Goal: Book appointment/travel/reservation

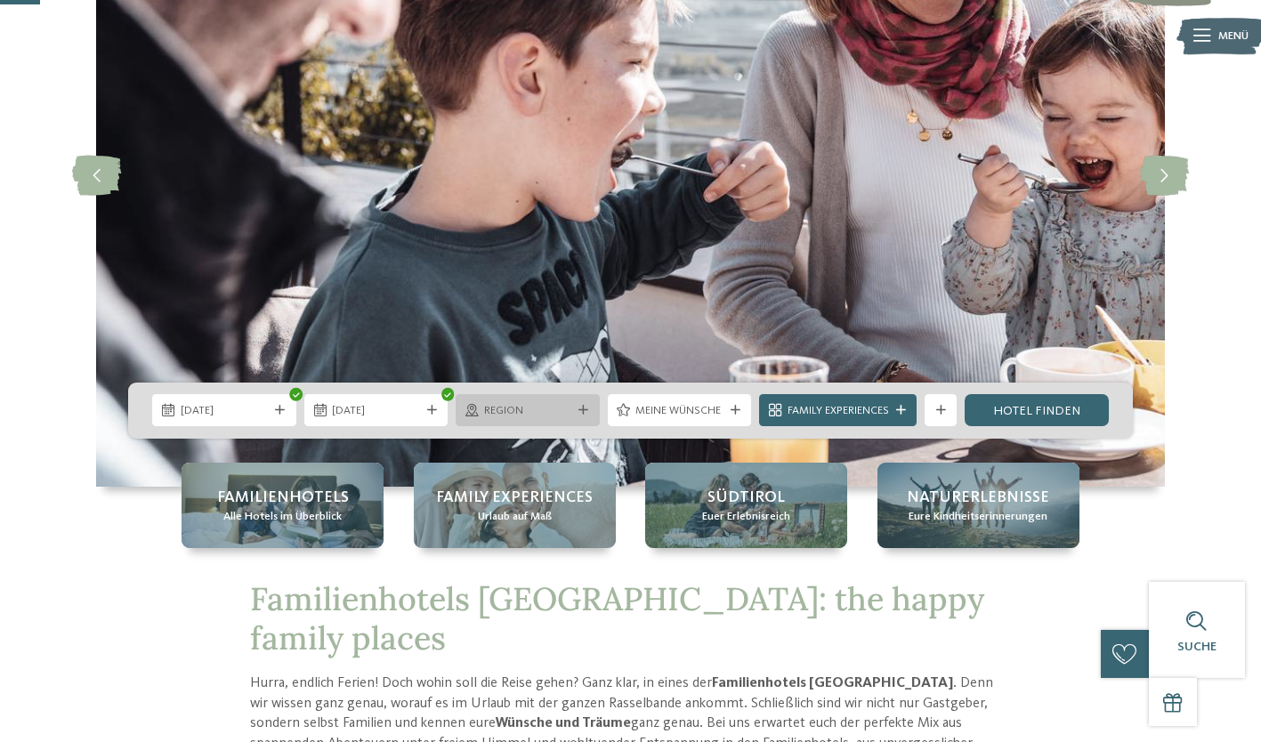
click at [557, 412] on span "Region" at bounding box center [528, 411] width 88 height 16
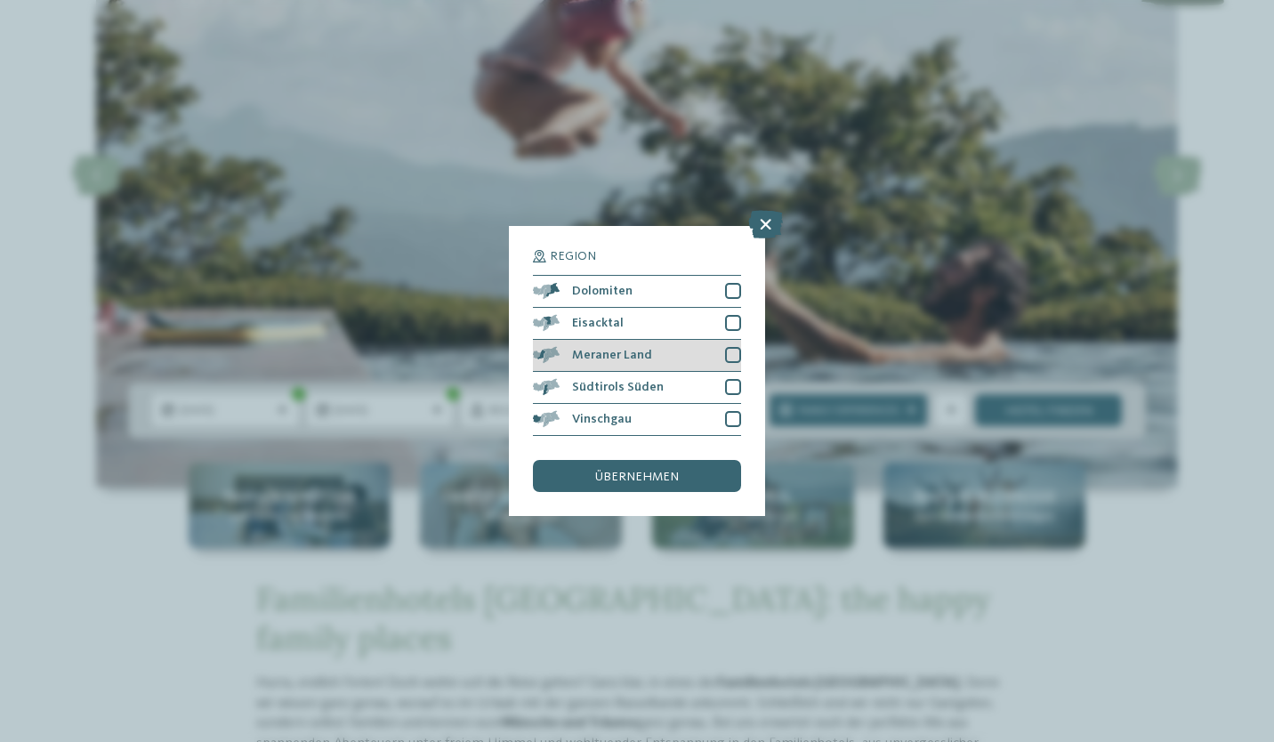
click at [733, 357] on div at bounding box center [733, 355] width 16 height 16
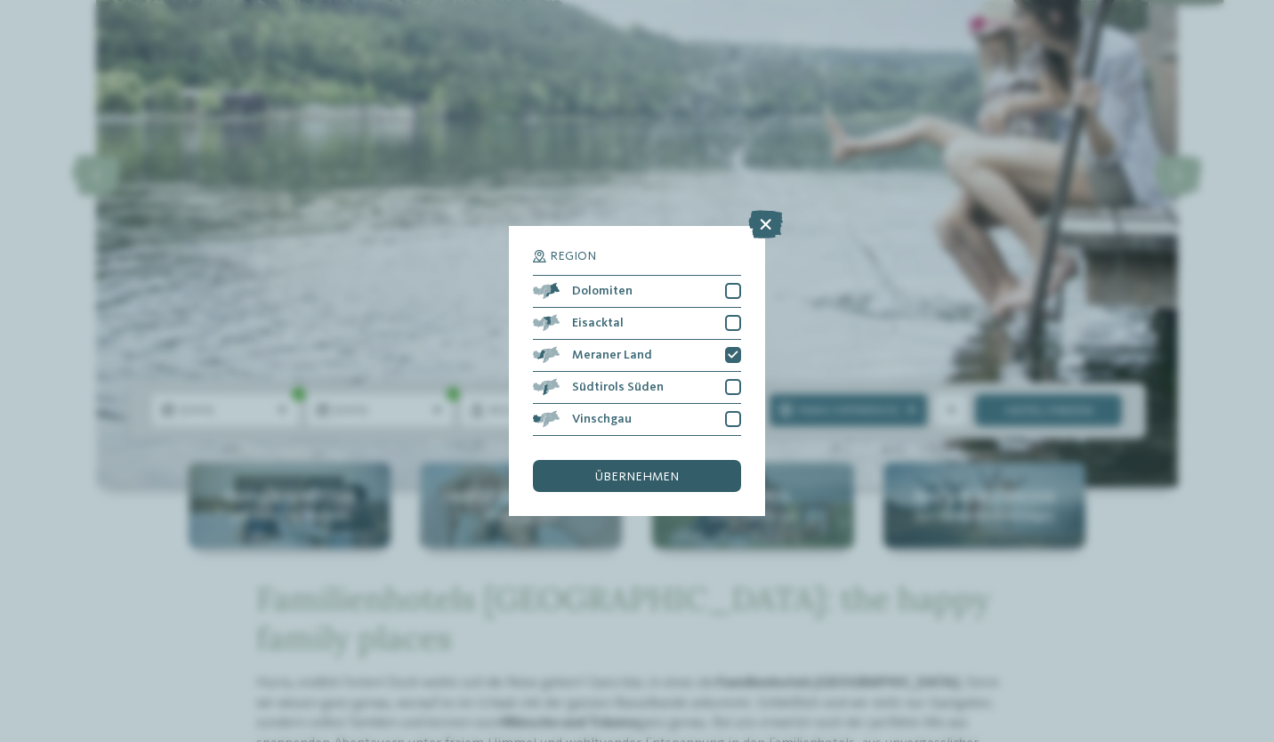
click at [689, 479] on div "übernehmen" at bounding box center [637, 476] width 208 height 32
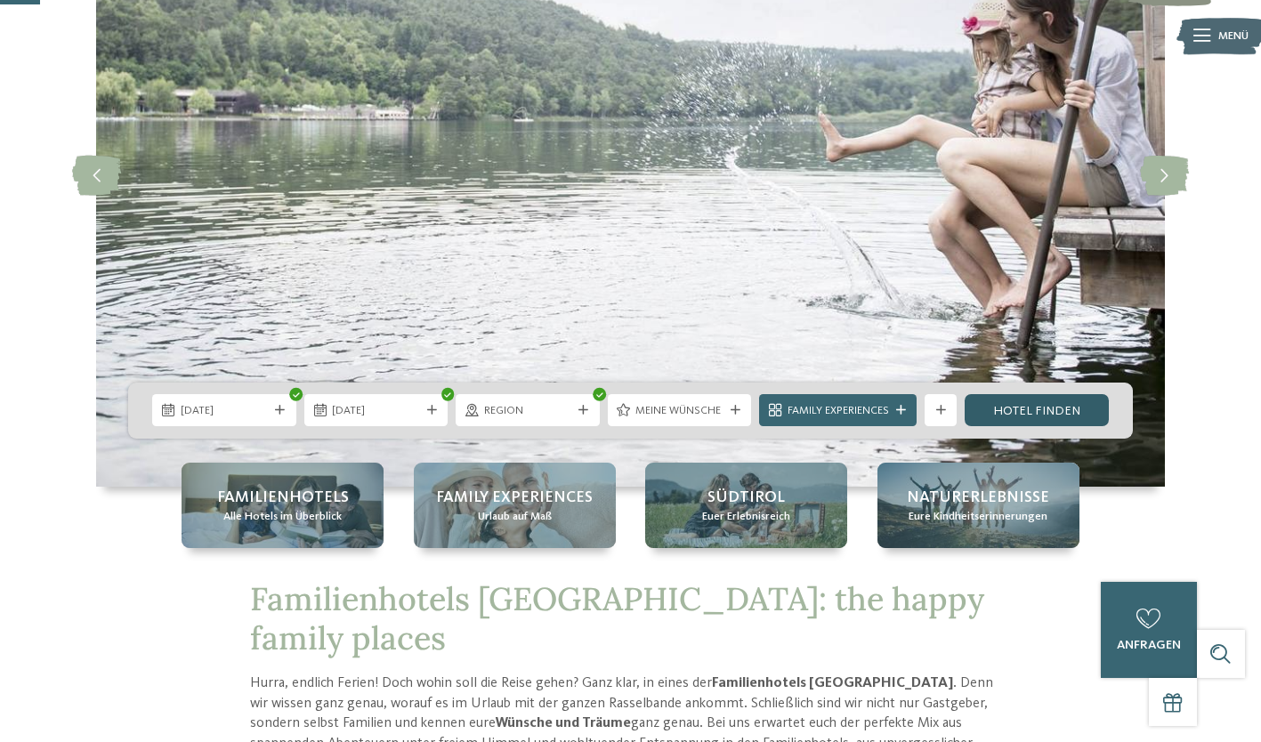
click at [1054, 412] on link "Hotel finden" at bounding box center [1037, 410] width 144 height 32
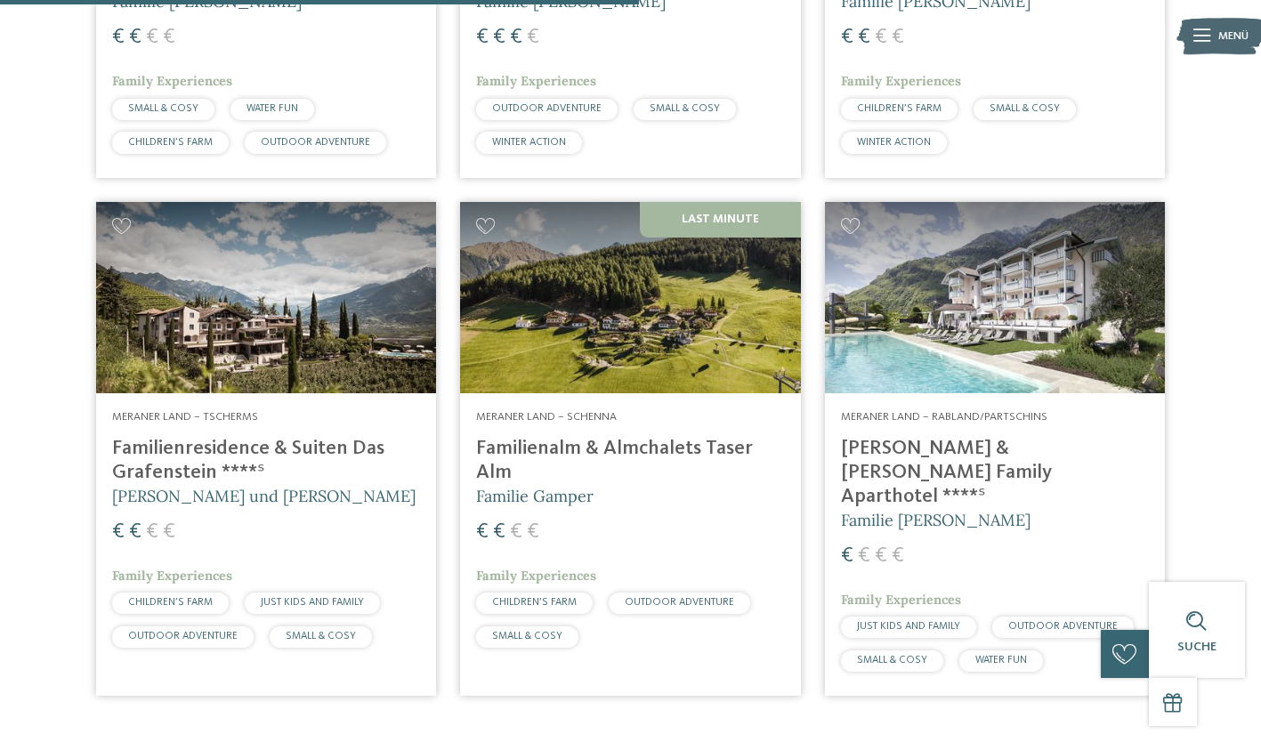
scroll to position [896, 0]
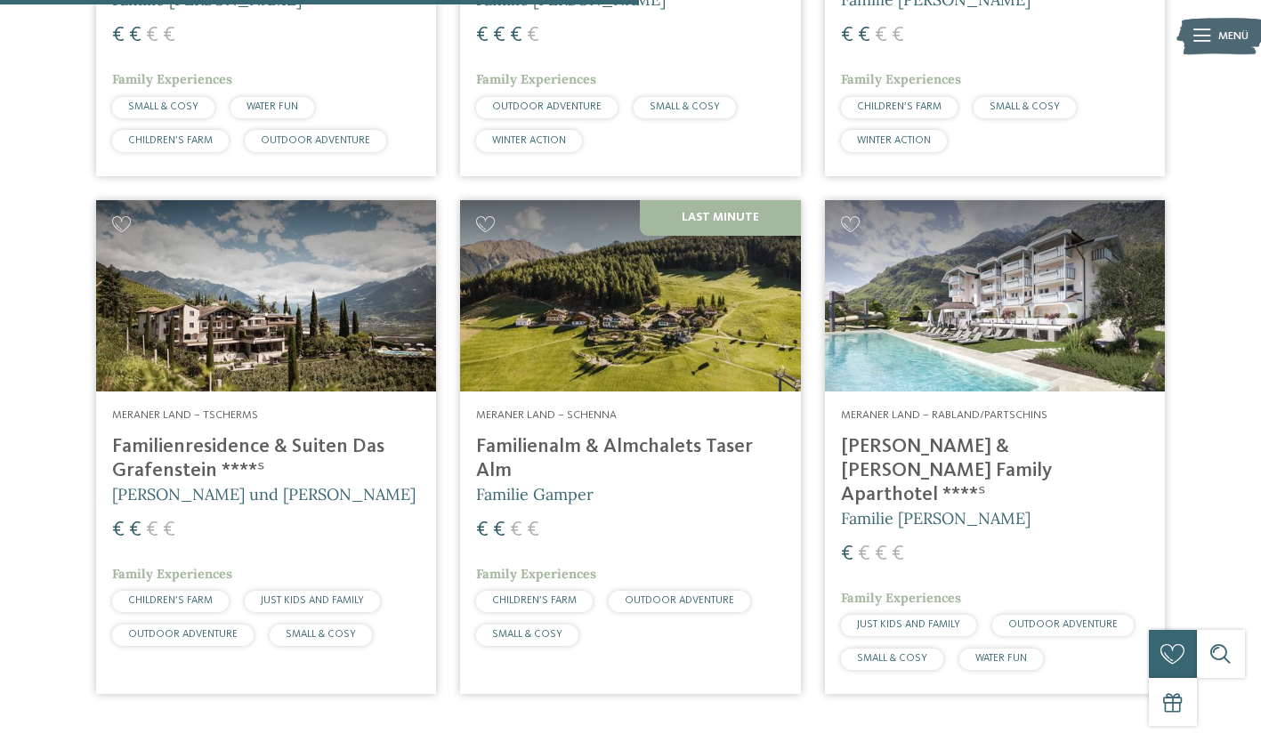
click at [191, 373] on img at bounding box center [266, 295] width 340 height 191
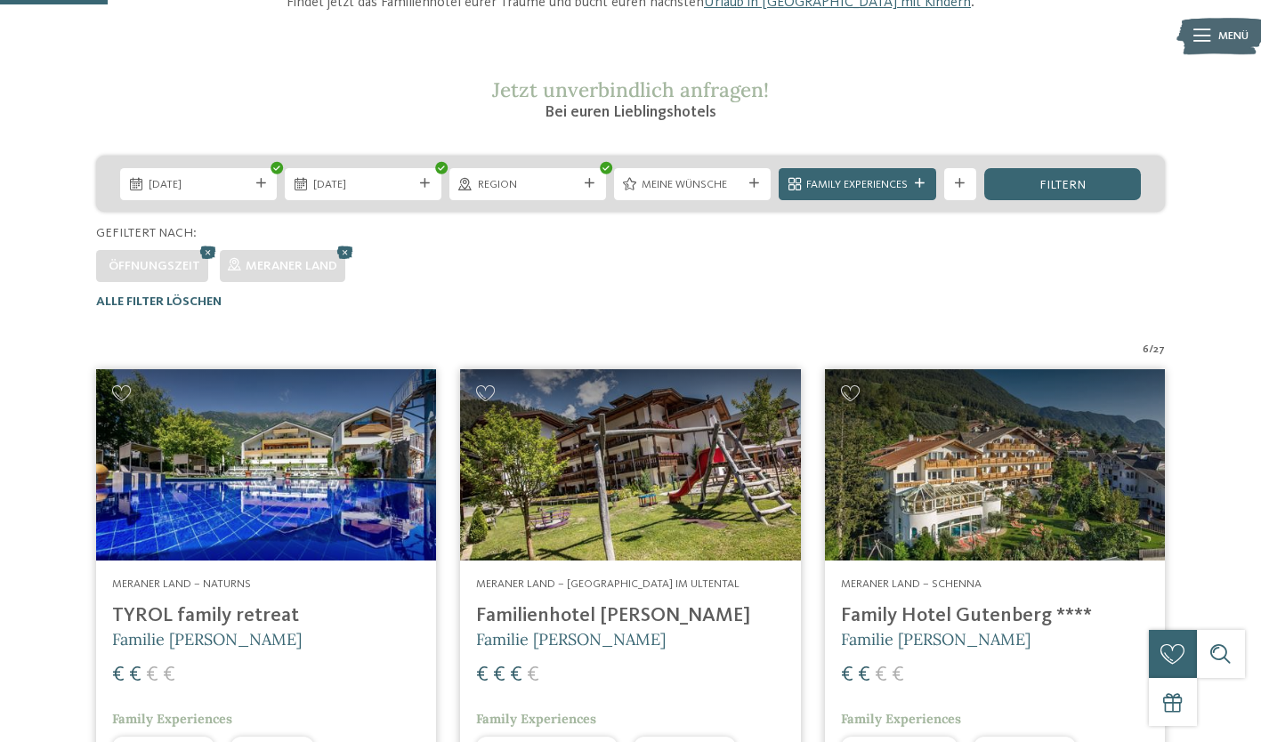
scroll to position [0, 0]
